Goal: Task Accomplishment & Management: Use online tool/utility

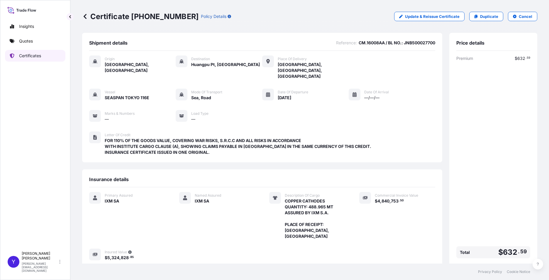
scroll to position [46, 0]
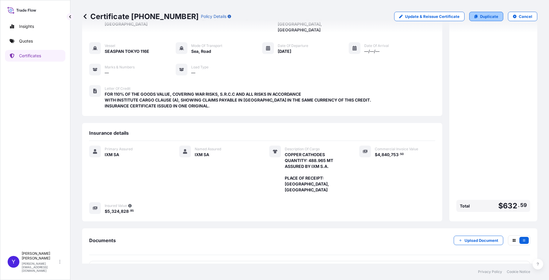
click at [486, 16] on p "Duplicate" at bounding box center [489, 16] width 18 height 6
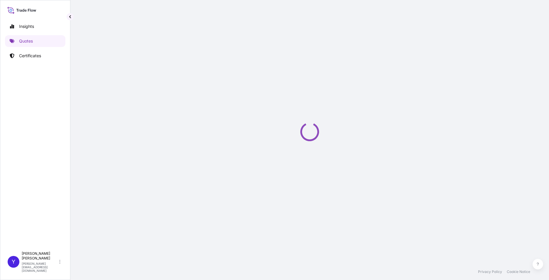
select select "Sea"
select select "Road / [GEOGRAPHIC_DATA]"
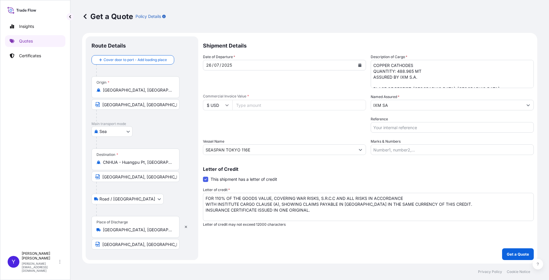
select select "31846"
